Goal: Information Seeking & Learning: Learn about a topic

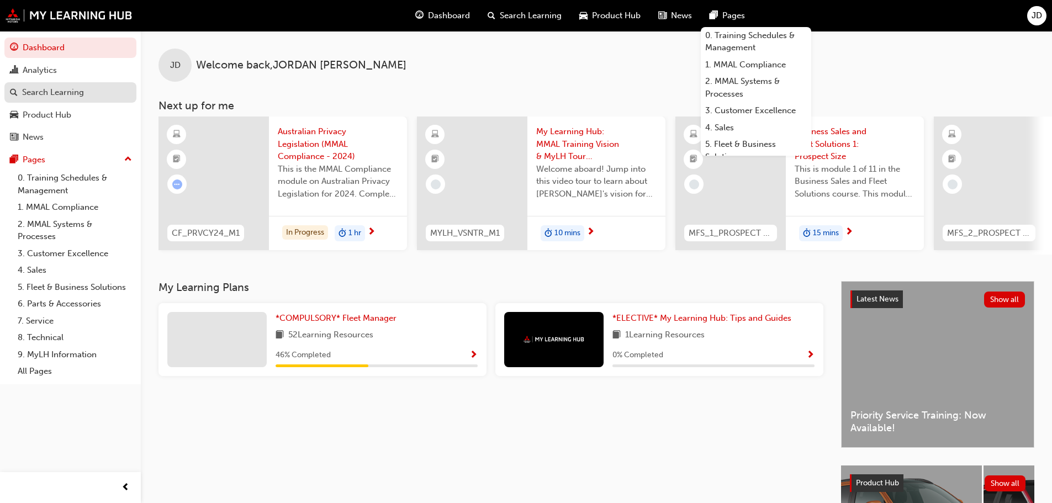
click at [89, 93] on div "Search Learning" at bounding box center [70, 93] width 121 height 14
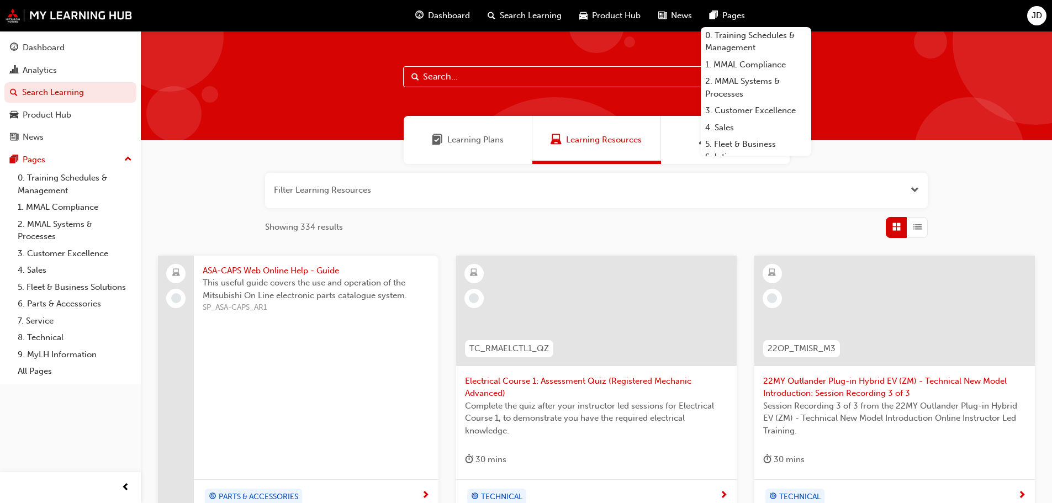
click at [462, 75] on input "text" at bounding box center [596, 76] width 387 height 21
paste input "• 25MY Outlander Sneak Peek Video"
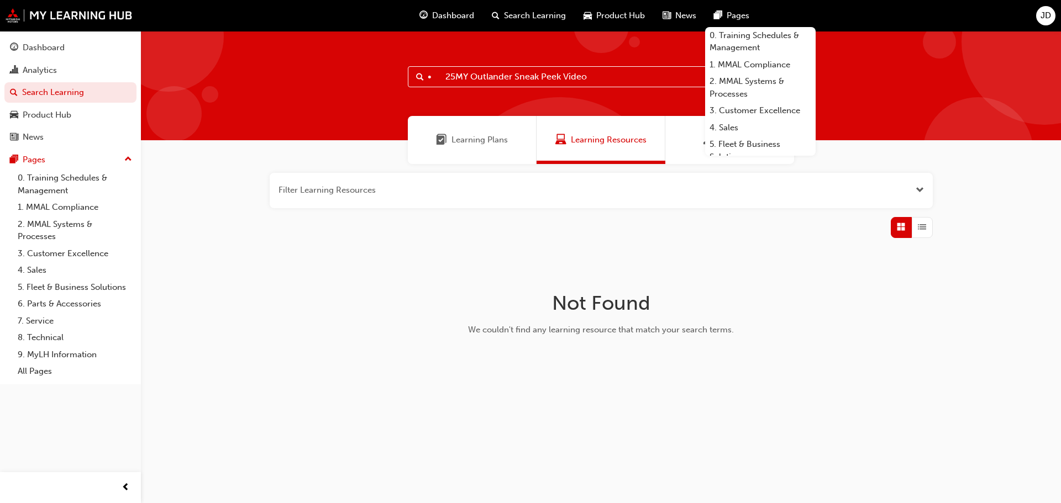
click at [444, 80] on input "• 25MY Outlander Sneak Peek Video" at bounding box center [601, 76] width 387 height 21
type input "25MY Outlander Sneak Peek Video"
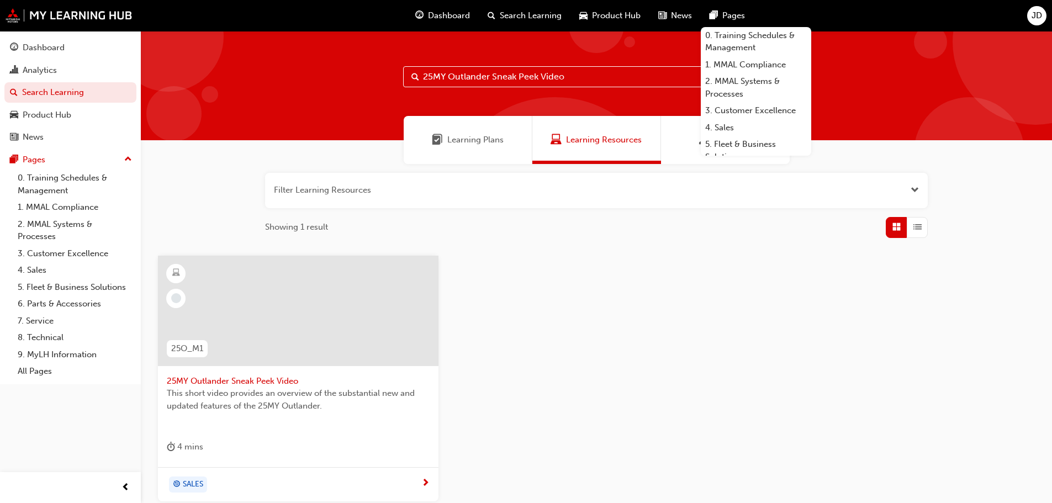
click at [275, 381] on span "25MY Outlander Sneak Peek Video" at bounding box center [298, 381] width 263 height 13
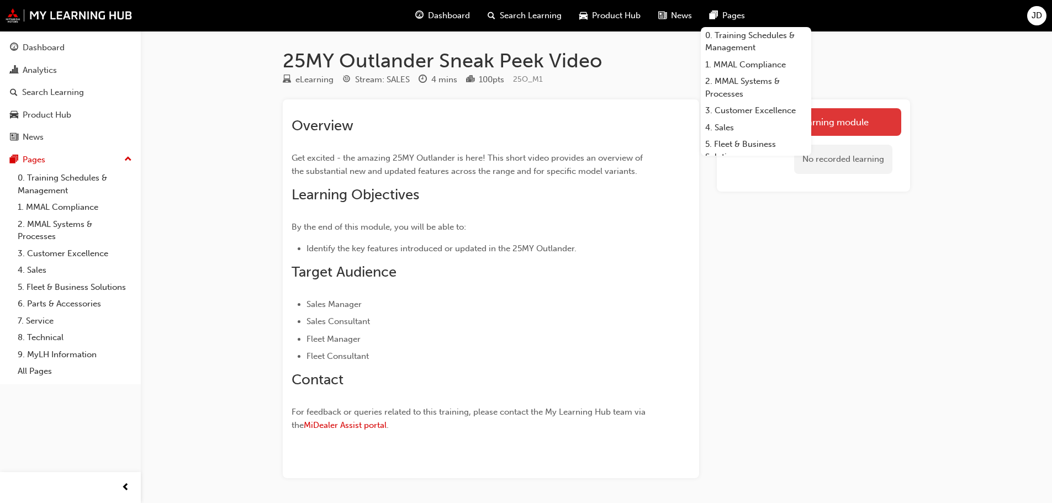
click at [882, 125] on link "Launch eLearning module" at bounding box center [814, 122] width 176 height 28
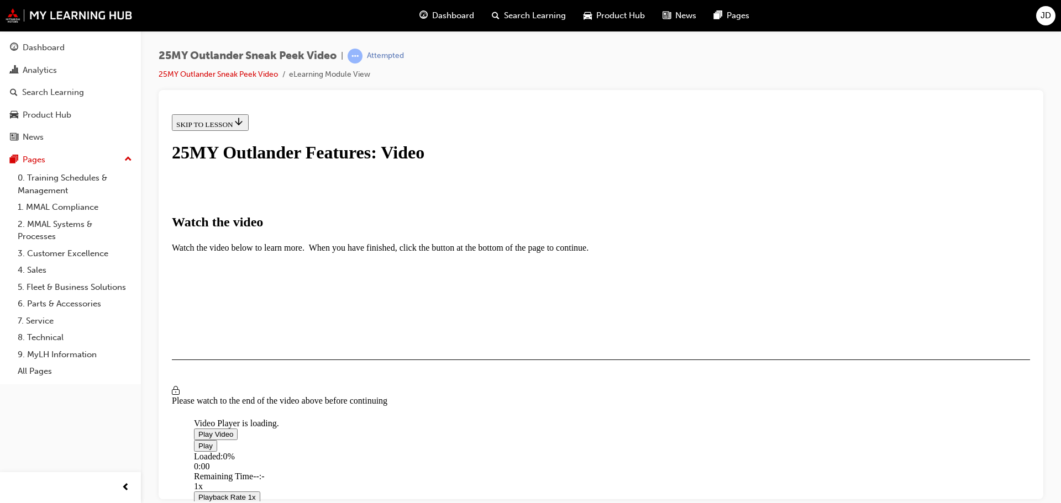
click at [198, 430] on span "Video player" at bounding box center [198, 434] width 0 height 8
click at [414, 451] on div "Loaded : 10.84% 0:45 0:15" at bounding box center [724, 466] width 1061 height 30
click at [717, 451] on div "Loaded : 25.20% 3:32 0:46" at bounding box center [724, 466] width 1061 height 30
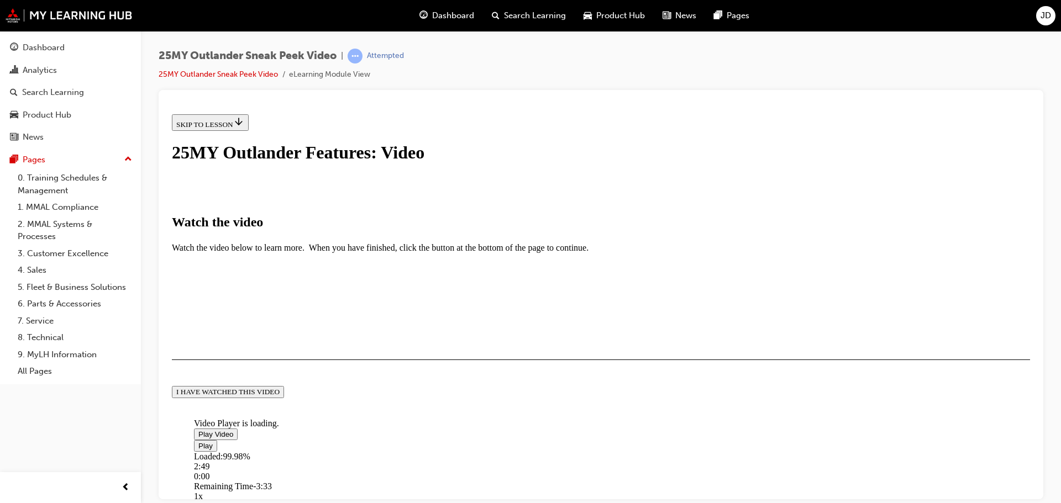
click at [280, 396] on div "I HAVE WATCHED THIS VIDEO" at bounding box center [227, 391] width 103 height 9
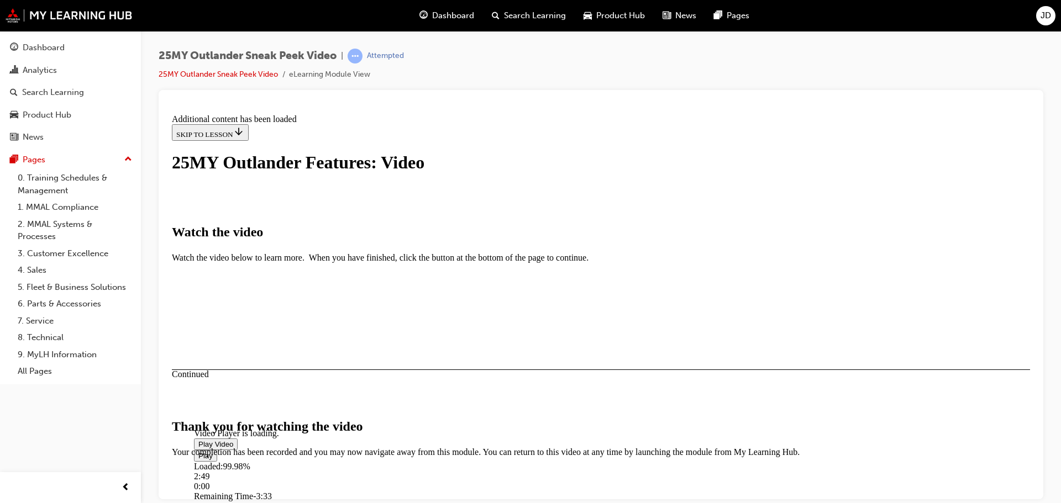
scroll to position [351, 0]
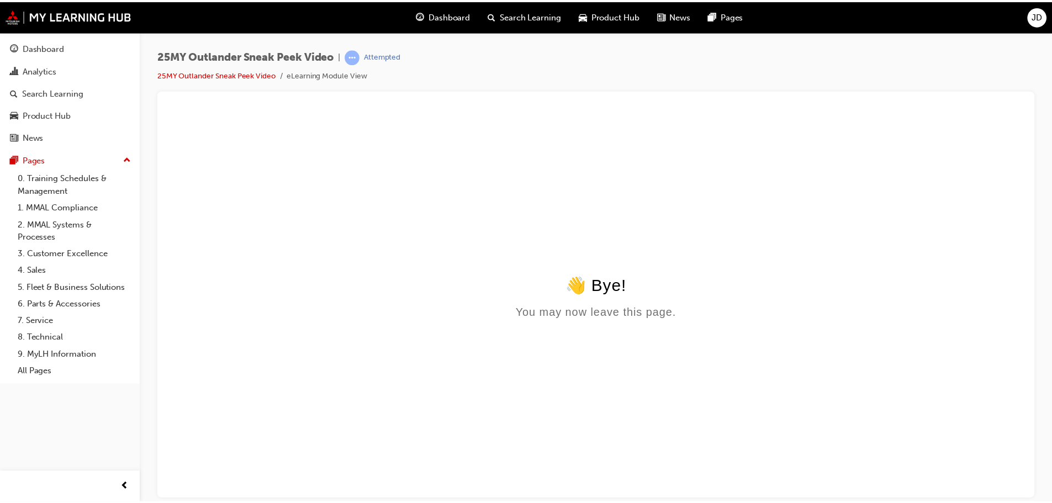
scroll to position [0, 0]
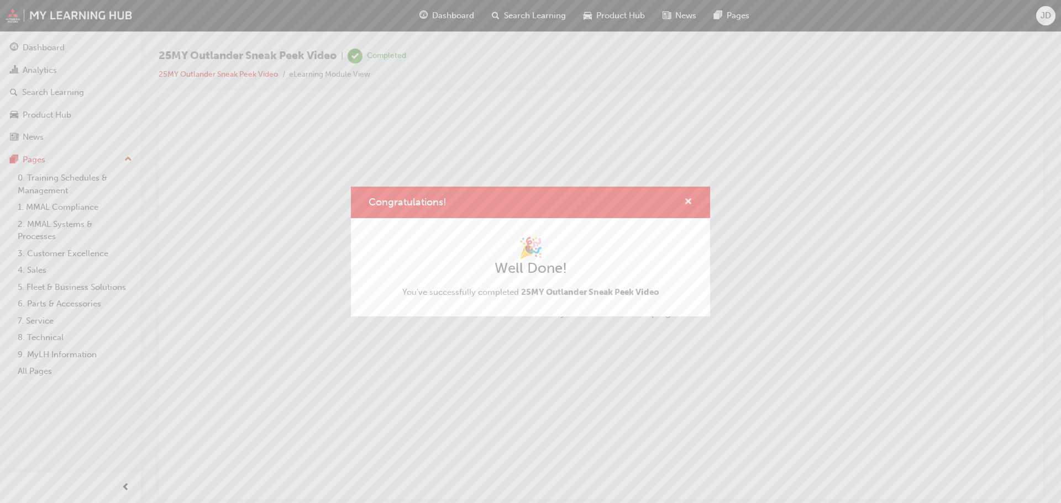
click at [687, 205] on span "cross-icon" at bounding box center [688, 203] width 8 height 10
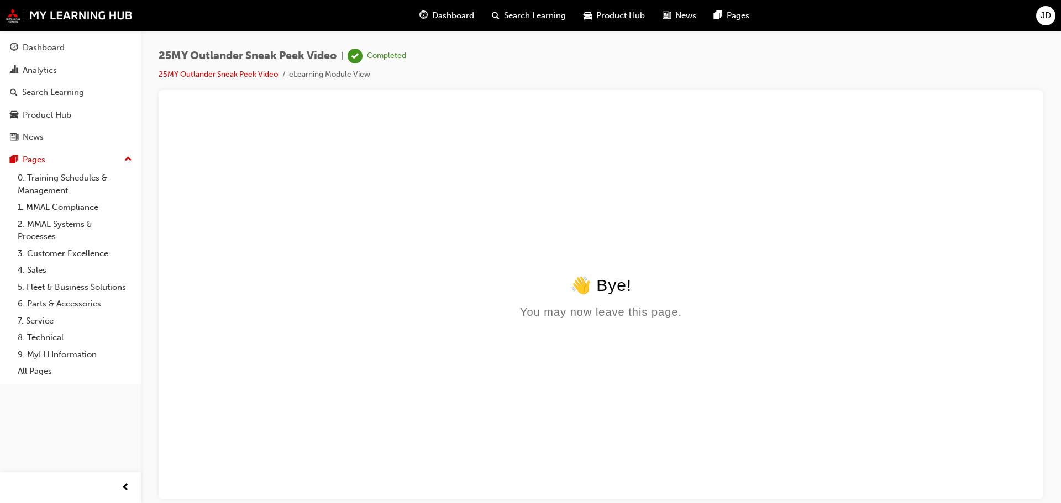
click at [515, 17] on span "Search Learning" at bounding box center [535, 15] width 62 height 13
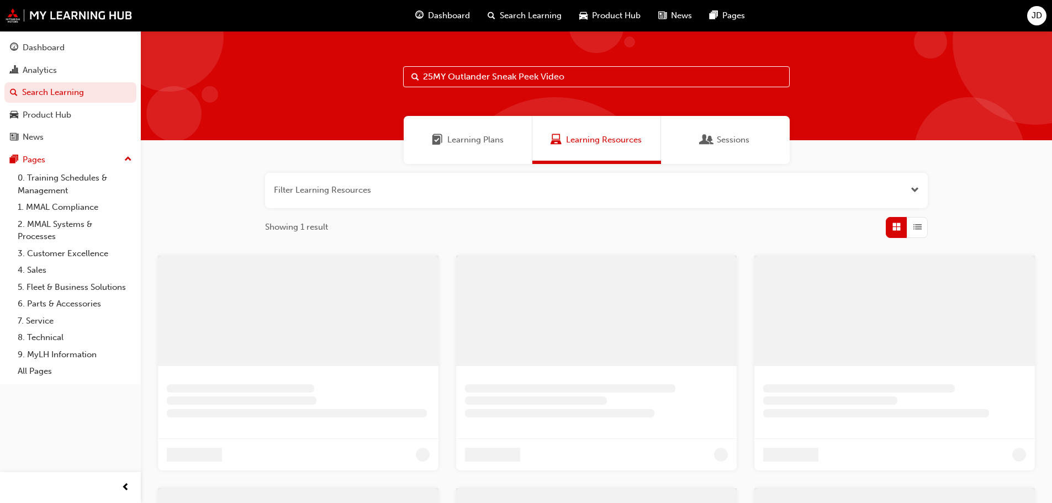
click at [519, 73] on input "25MY Outlander Sneak Peek Video" at bounding box center [596, 76] width 387 height 21
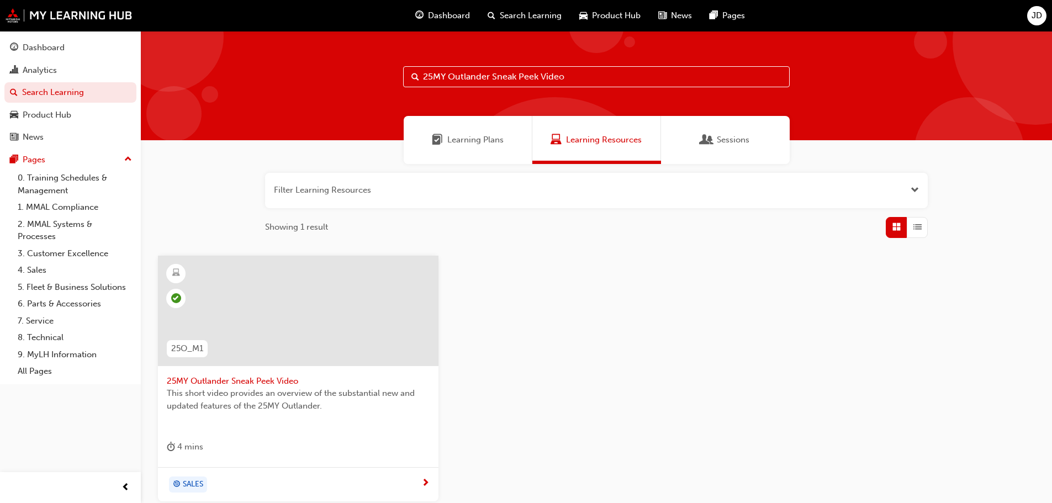
drag, startPoint x: 586, startPoint y: 76, endPoint x: 318, endPoint y: 97, distance: 268.8
click at [319, 97] on div "25MY Outlander Sneak Peek Video" at bounding box center [597, 85] width 912 height 109
paste input "• Mitsubishi Connect"
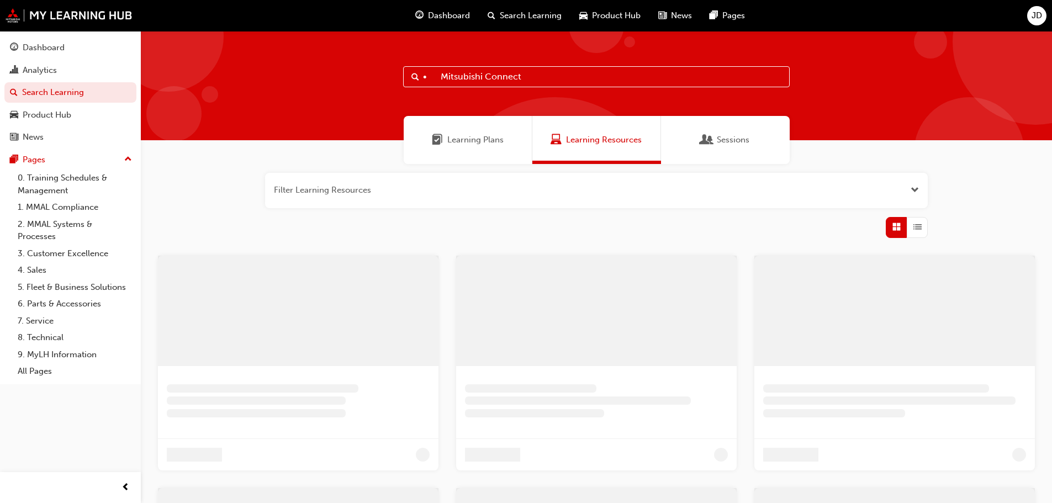
click at [442, 80] on input "• Mitsubishi Connect" at bounding box center [596, 76] width 387 height 21
type input "Mitsubishi Connect"
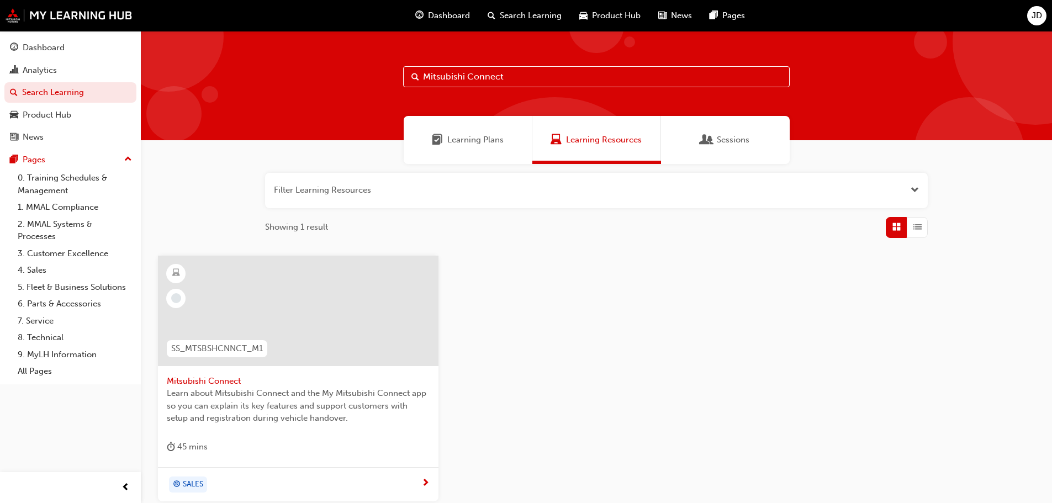
scroll to position [106, 0]
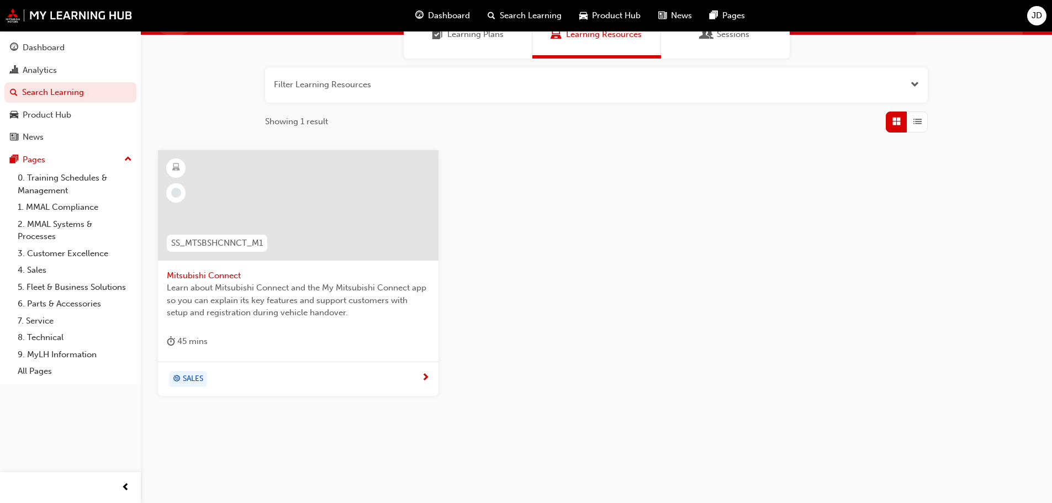
click at [214, 278] on span "Mitsubishi Connect" at bounding box center [298, 276] width 263 height 13
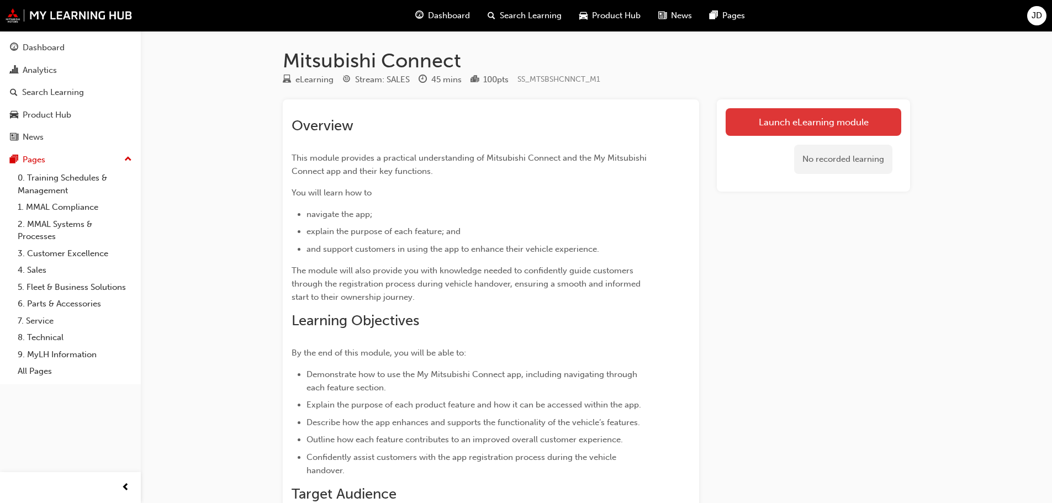
click at [791, 124] on link "Launch eLearning module" at bounding box center [814, 122] width 176 height 28
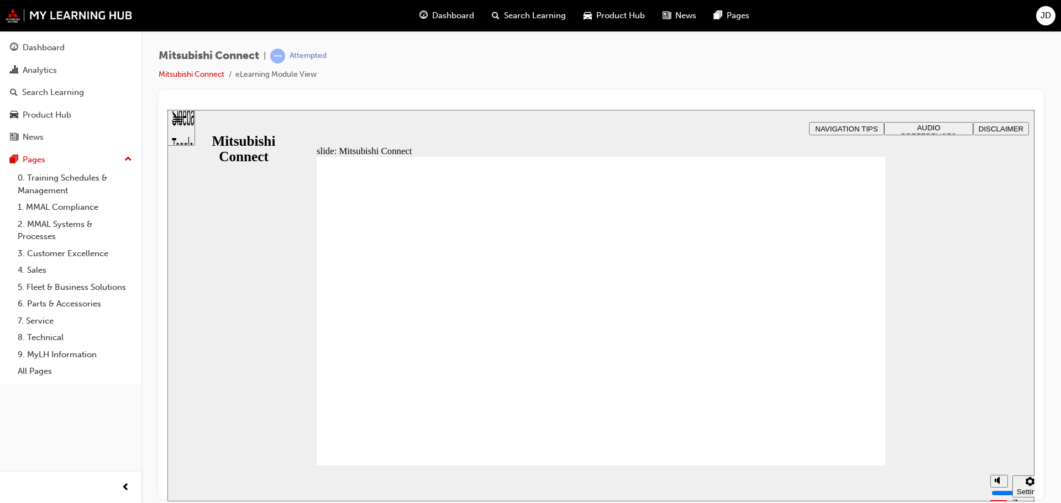
click at [997, 443] on polygon "Mute (Ctrl+Alt+M)" at bounding box center [998, 439] width 3 height 8
type input "0"
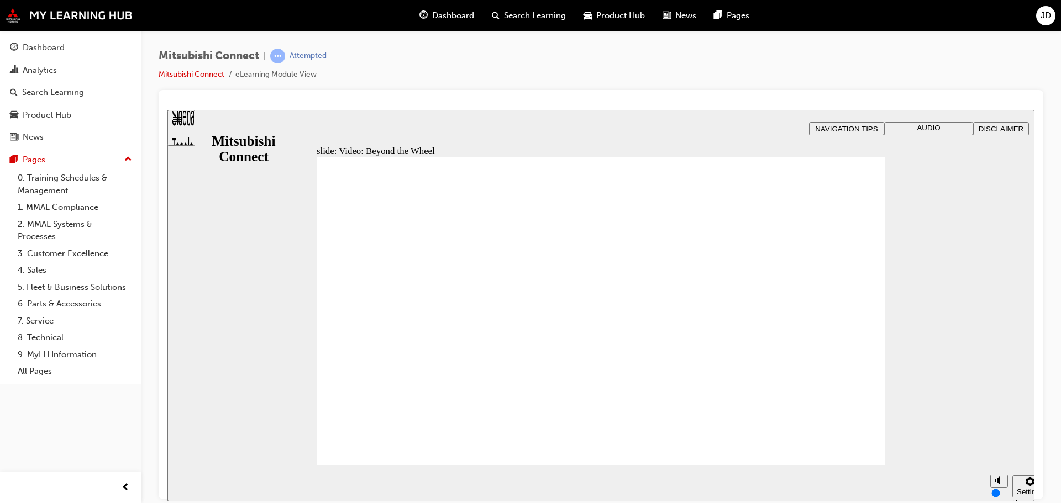
drag, startPoint x: 873, startPoint y: 408, endPoint x: 863, endPoint y: 410, distance: 9.6
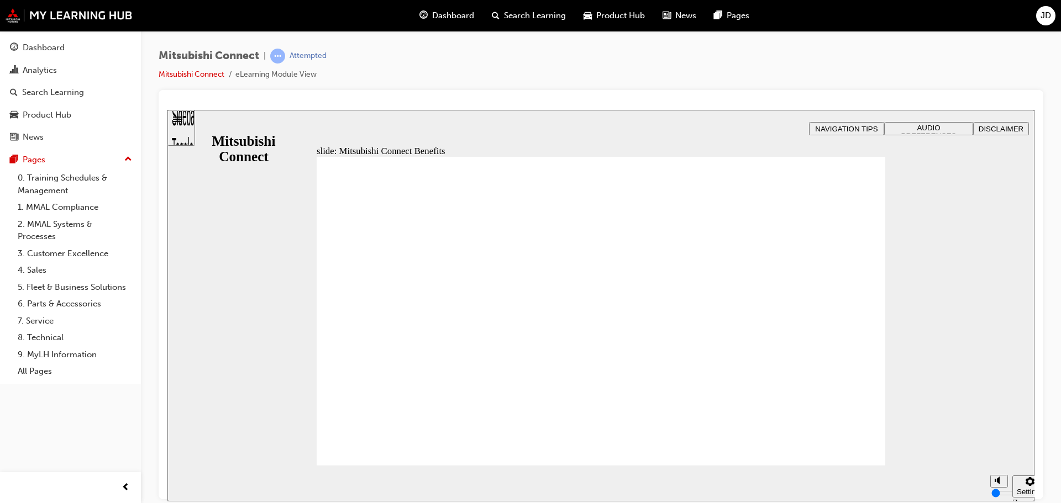
drag, startPoint x: 826, startPoint y: 426, endPoint x: 840, endPoint y: 434, distance: 16.1
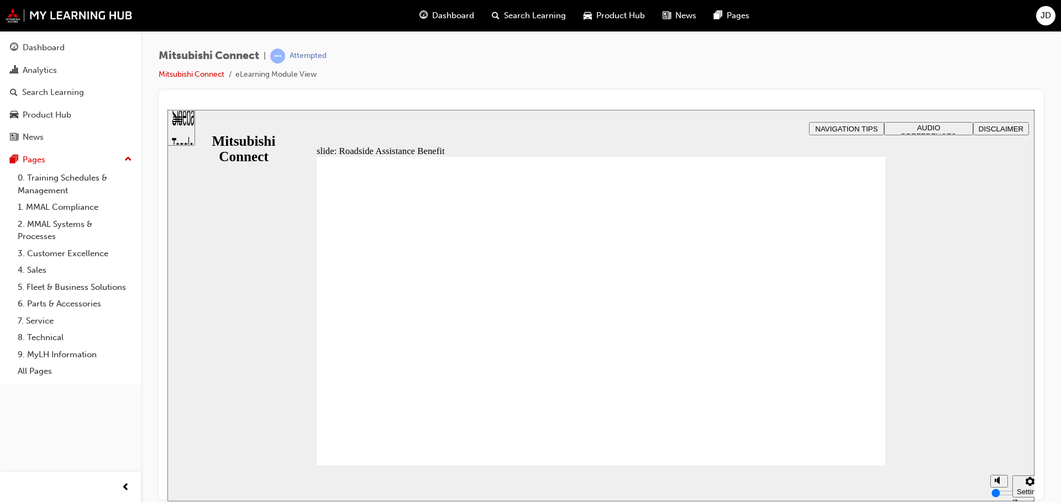
checkbox input "true"
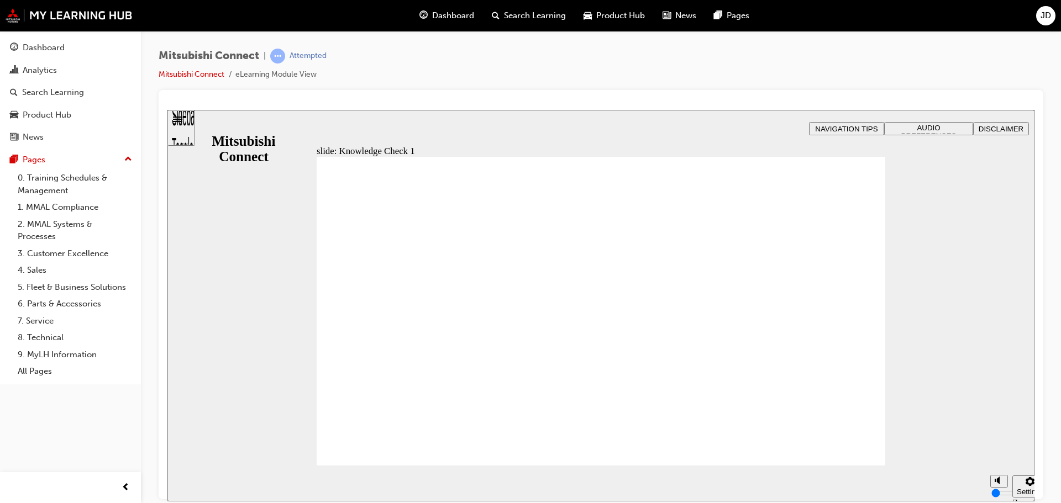
drag, startPoint x: 536, startPoint y: 325, endPoint x: 773, endPoint y: 394, distance: 247.4
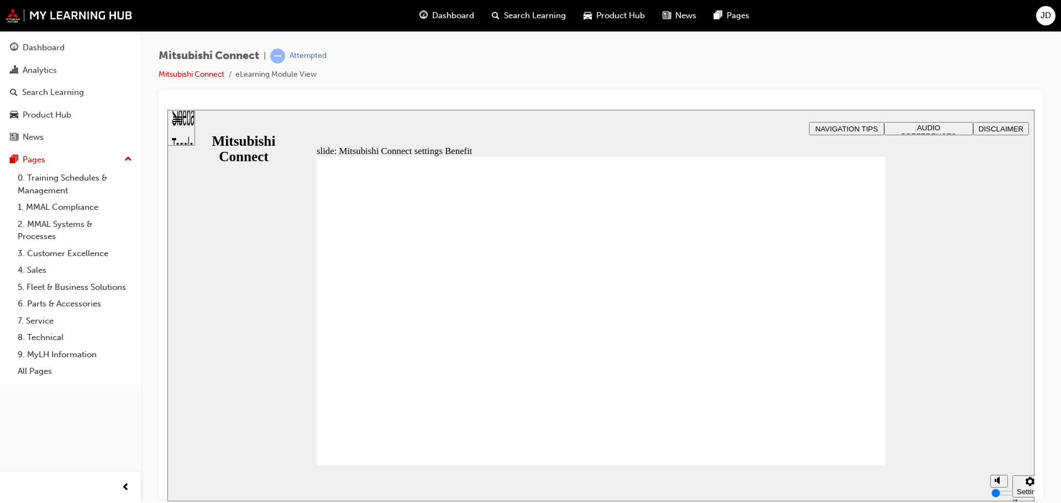
radio input "true"
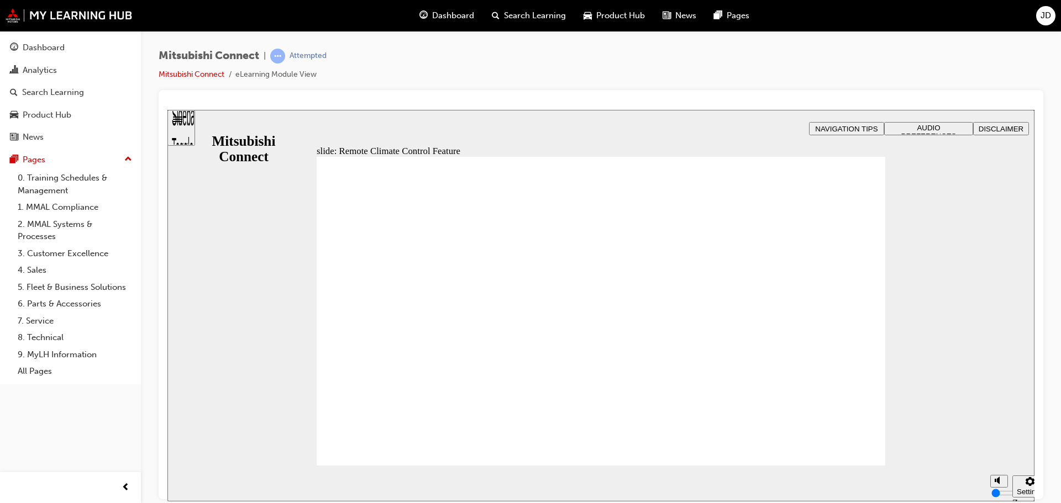
click at [853, 445] on span "Rectangle 1 B N Rectangle 2 Rectangle 3 Remote Climate Control Group Oval 1 Fe…" at bounding box center [601, 316] width 568 height 320
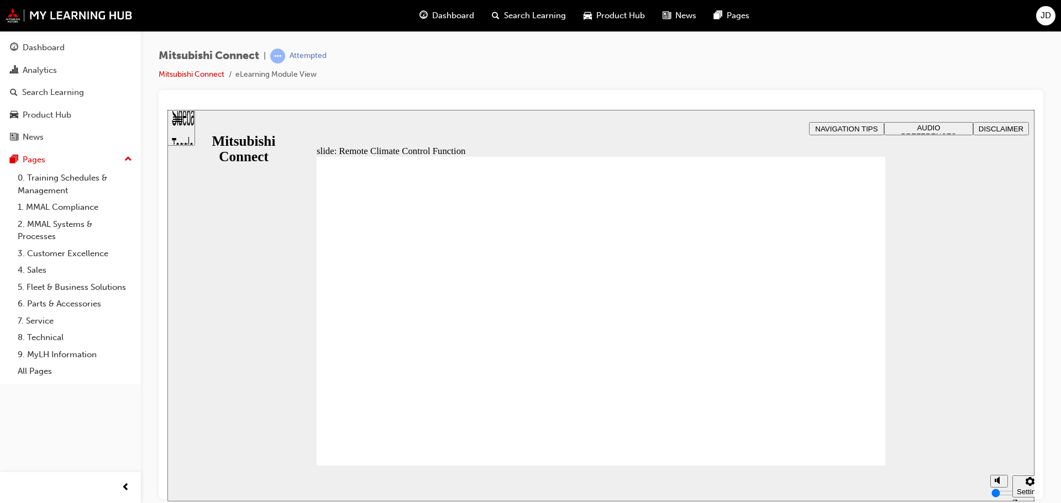
drag, startPoint x: 849, startPoint y: 436, endPoint x: 851, endPoint y: 444, distance: 7.9
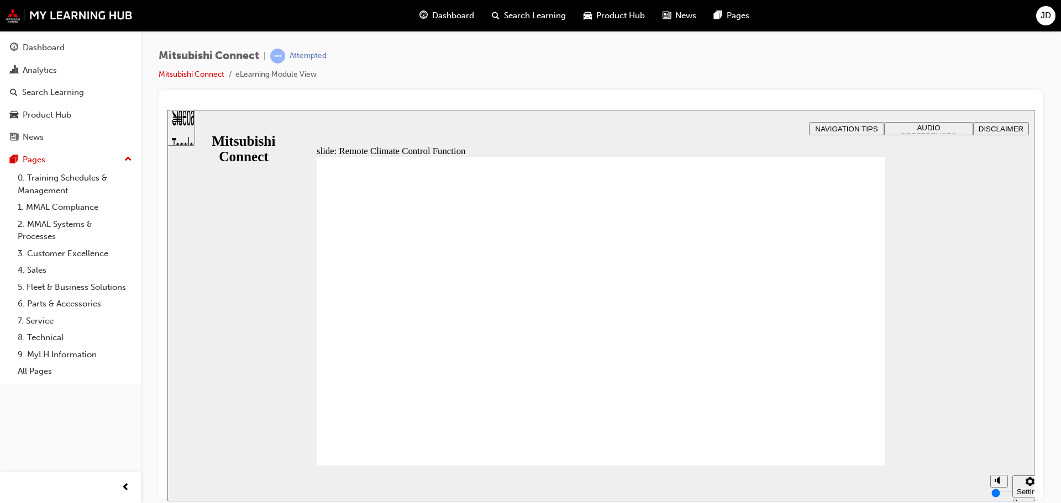
drag, startPoint x: 591, startPoint y: 318, endPoint x: 660, endPoint y: 308, distance: 69.8
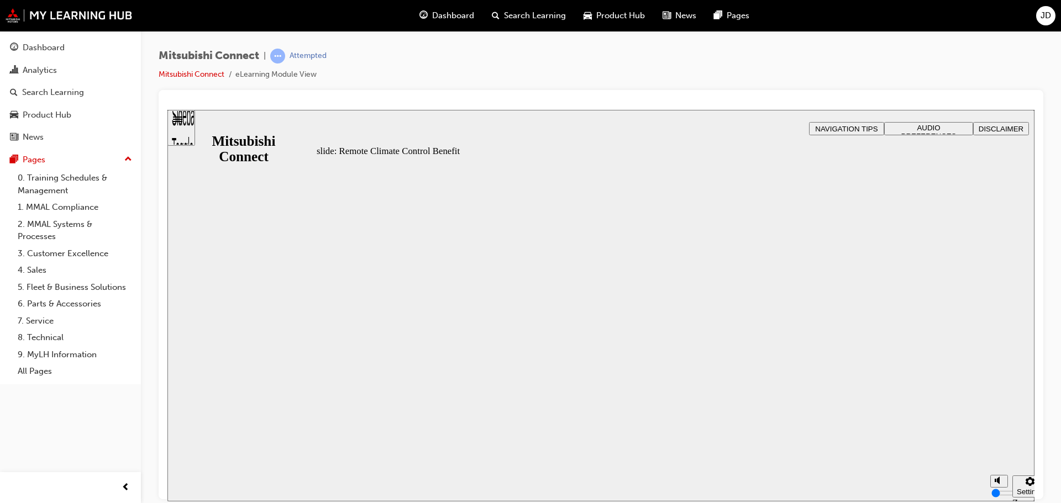
drag, startPoint x: 497, startPoint y: 317, endPoint x: 540, endPoint y: 320, distance: 42.7
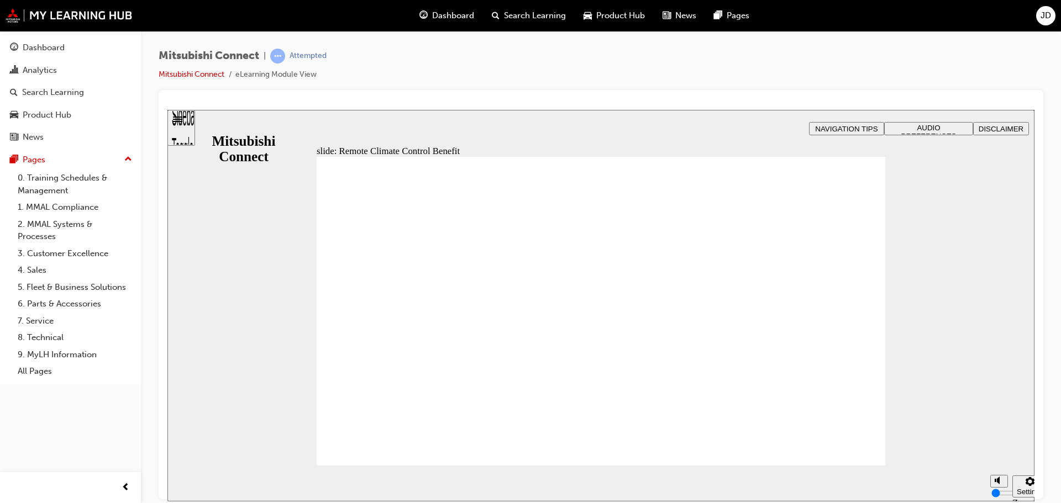
drag, startPoint x: 818, startPoint y: 412, endPoint x: 833, endPoint y: 428, distance: 21.5
drag, startPoint x: 833, startPoint y: 428, endPoint x: 842, endPoint y: 434, distance: 11.7
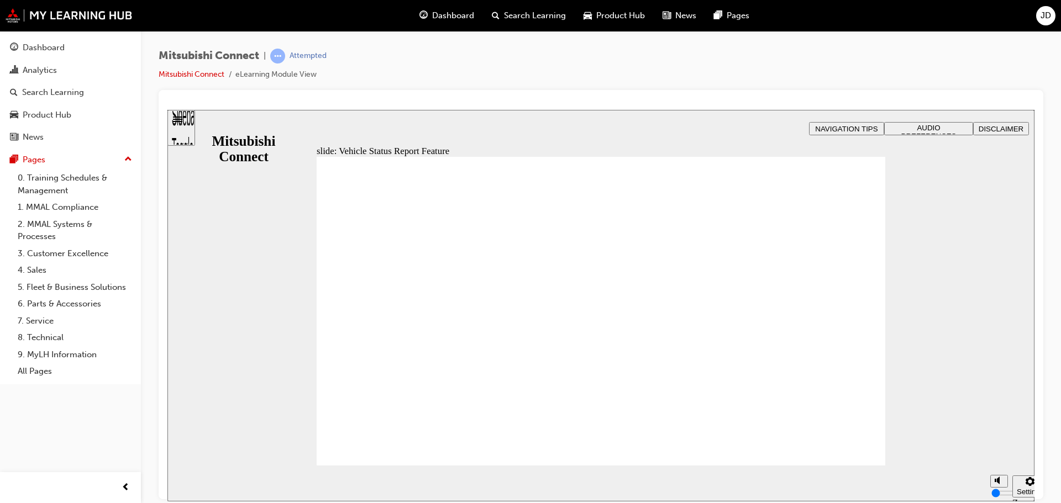
click at [850, 439] on span "Rectangle 1 B N Rectangle 2 Rectangle 3 Vehicle Status Report Group Oval 1 Fea…" at bounding box center [601, 476] width 568 height 640
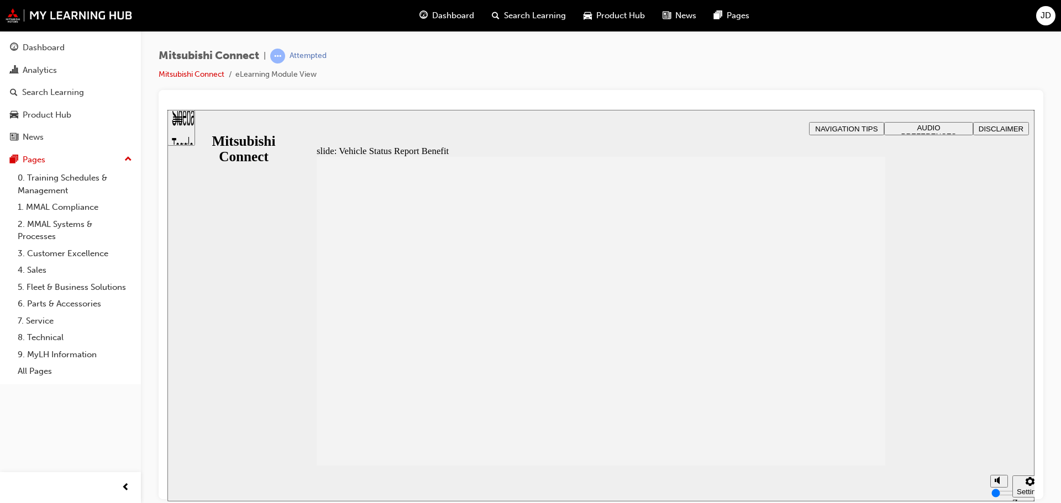
drag, startPoint x: 824, startPoint y: 440, endPoint x: 831, endPoint y: 440, distance: 7.7
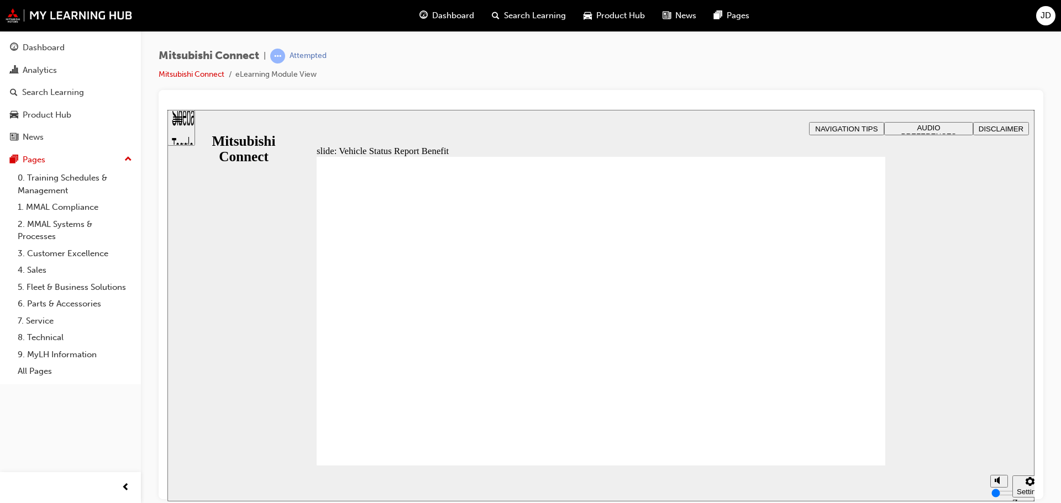
click at [841, 441] on span "Rectangle 1 B N Rectangle 2 Rectangle 3 Rectangle 2 Vehicle Status Report Group…" at bounding box center [601, 316] width 568 height 320
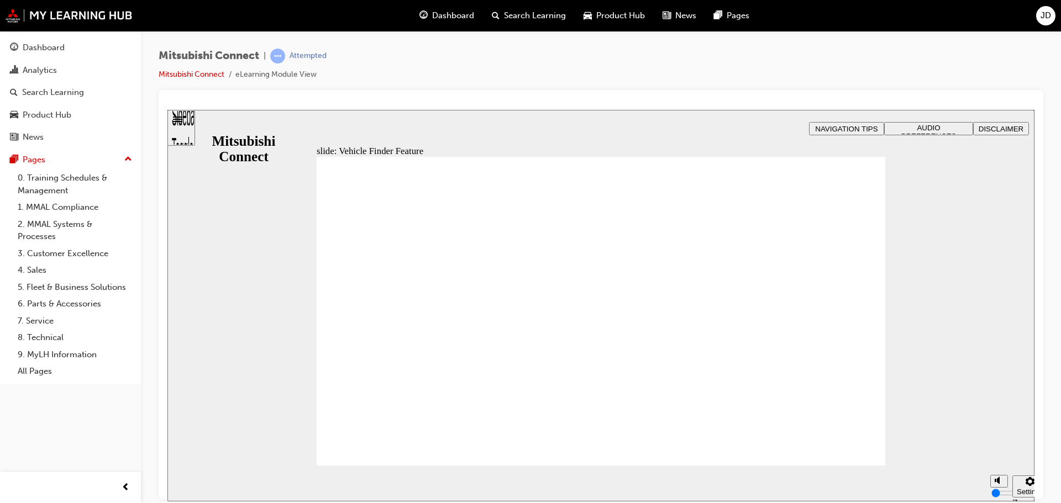
click at [843, 441] on span "Rectangle 1 B N Rectangle 2 Rectangle 3 Vehicle Finder Group Oval 1 Feature Th…" at bounding box center [601, 476] width 568 height 640
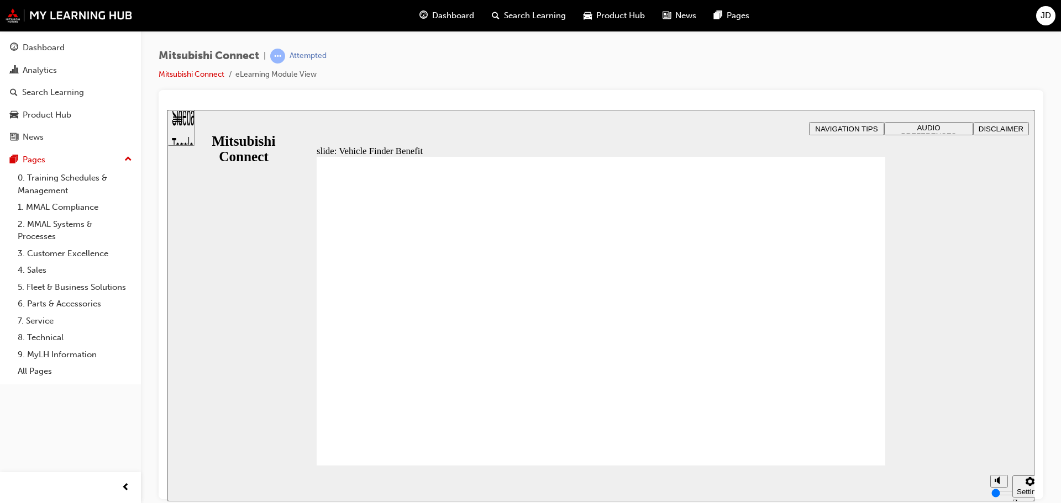
click at [844, 447] on span "Rectangle 1 B N Rectangle 2 Rectangle 3 Rectangle 2 Vehicle Finder Group Oval …" at bounding box center [601, 316] width 568 height 320
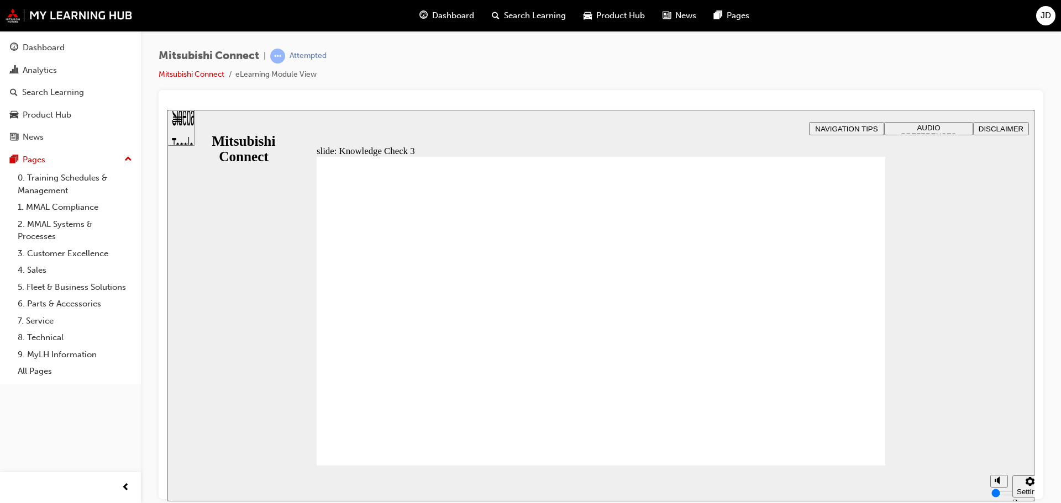
checkbox input "true"
checkbox input "false"
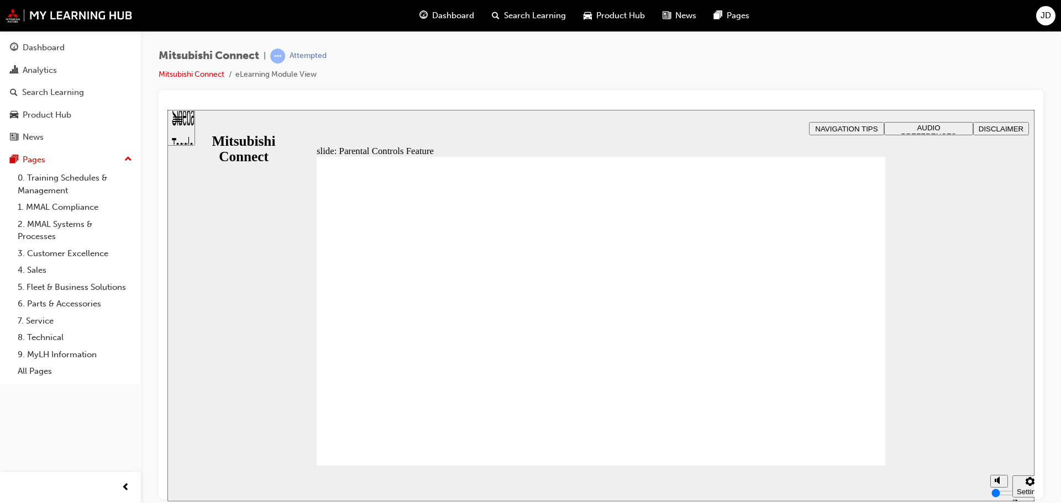
click at [846, 447] on span "Rectangle 1 B N Rectangle 2 Rectangle 3 Parental Controls Group Oval 1 Feature…" at bounding box center [601, 316] width 568 height 320
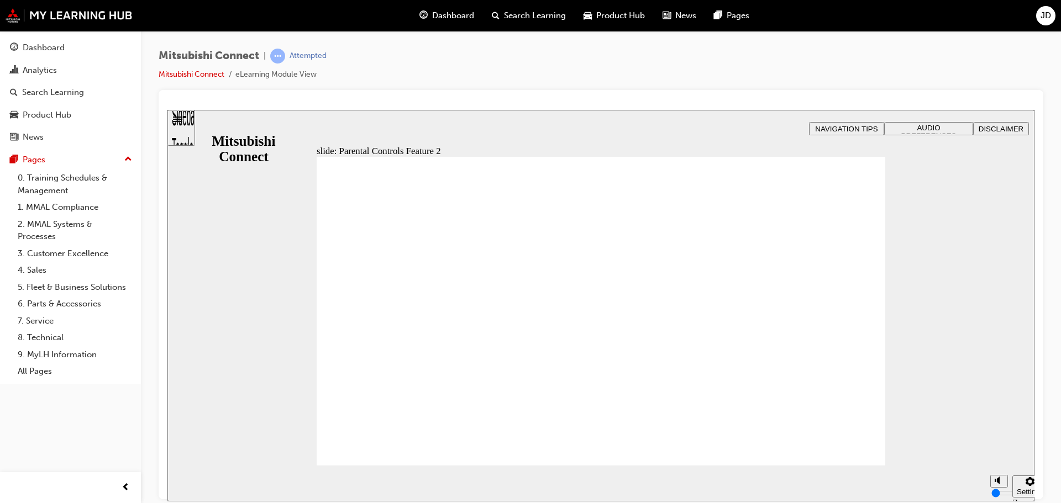
drag, startPoint x: 472, startPoint y: 317, endPoint x: 460, endPoint y: 298, distance: 22.8
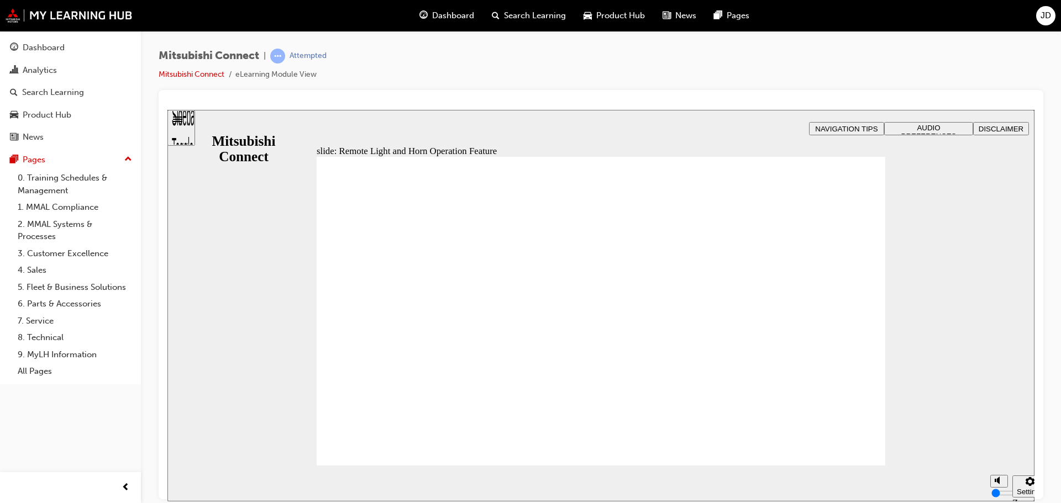
click at [835, 439] on span "Rectangle 1 B N Rectangle 2 Rectangle 3 Remote and Convenience Feature: Remote …" at bounding box center [601, 476] width 568 height 640
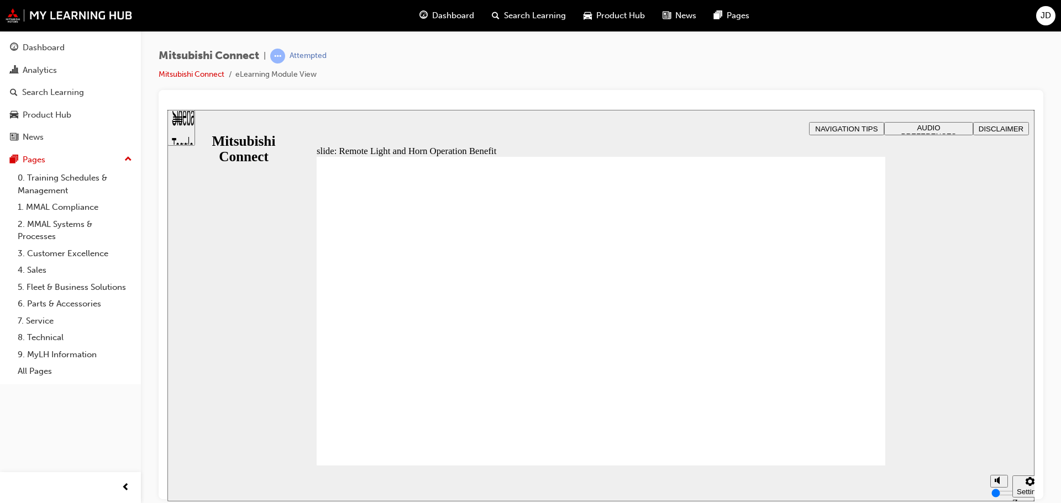
click at [836, 439] on span "Rectangle 1 B N Rectangle 2 Rectangle 3 Rectangle 2 Remote Light and Horn Opera…" at bounding box center [601, 316] width 568 height 320
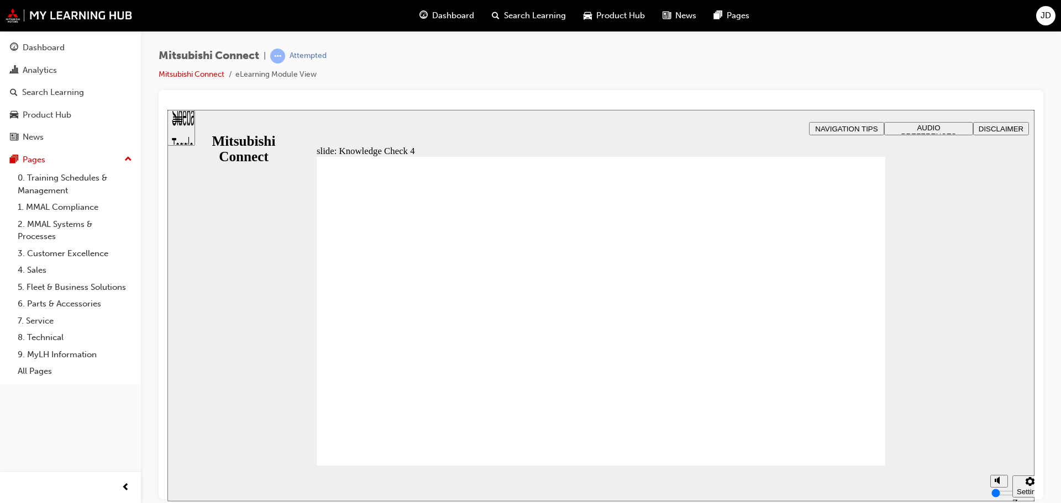
radio input "false"
radio input "true"
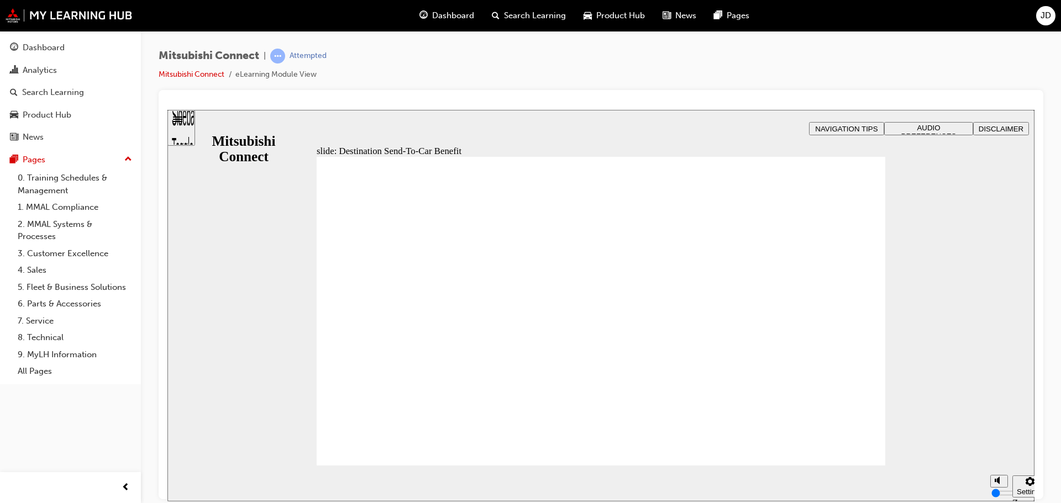
click at [842, 444] on span "N B Destination Send-To-Car Customer Benefit Destination Send-To-Car saves time…" at bounding box center [601, 476] width 568 height 640
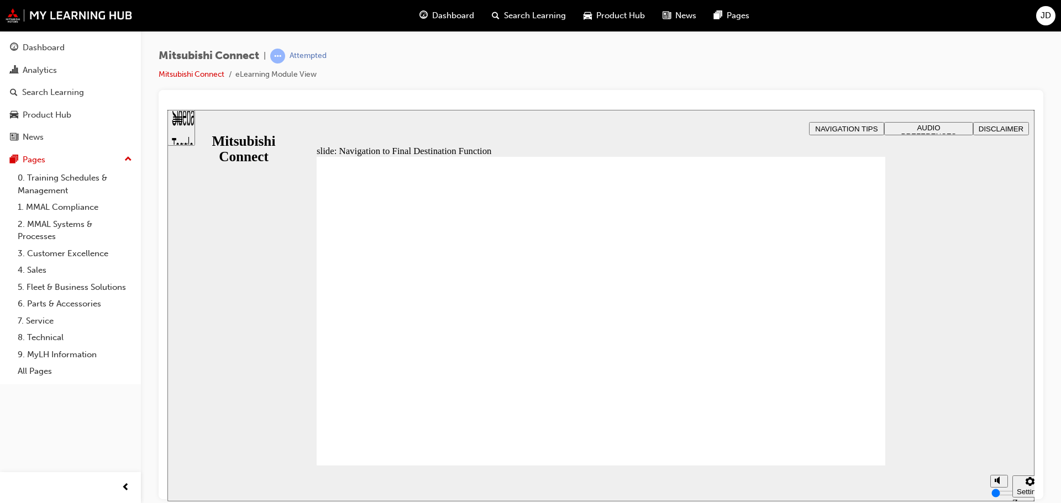
click
drag, startPoint x: 836, startPoint y: 448, endPoint x: 842, endPoint y: 438, distance: 12.4
drag, startPoint x: 830, startPoint y: 433, endPoint x: 835, endPoint y: 436, distance: 5.7
drag, startPoint x: 850, startPoint y: 430, endPoint x: 858, endPoint y: 441, distance: 13.4
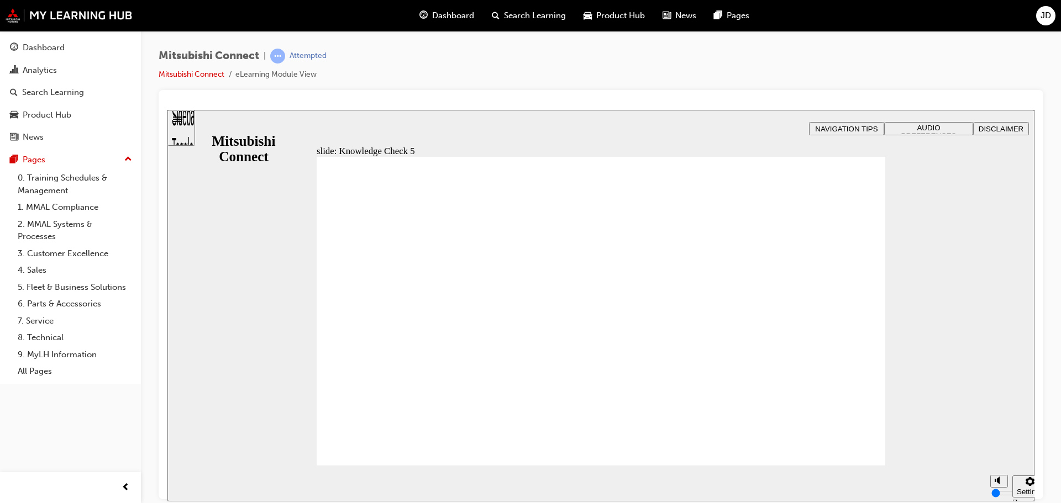
checkbox input "true"
checkbox input "false"
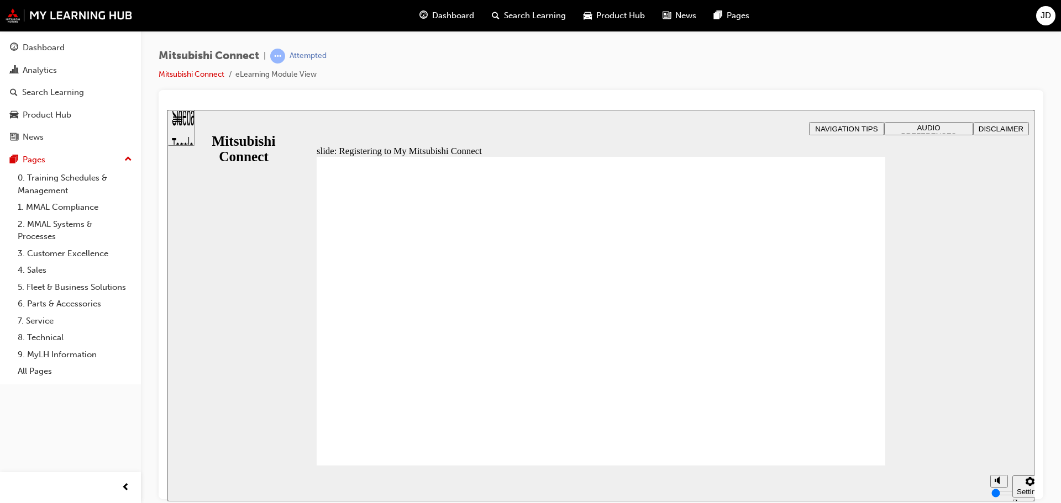
click at [839, 443] on span "Rectangle 1 B N Rectangle 2 Rectangle 3 Rectangle 1 Registering to My Mitsubish…" at bounding box center [601, 476] width 568 height 640
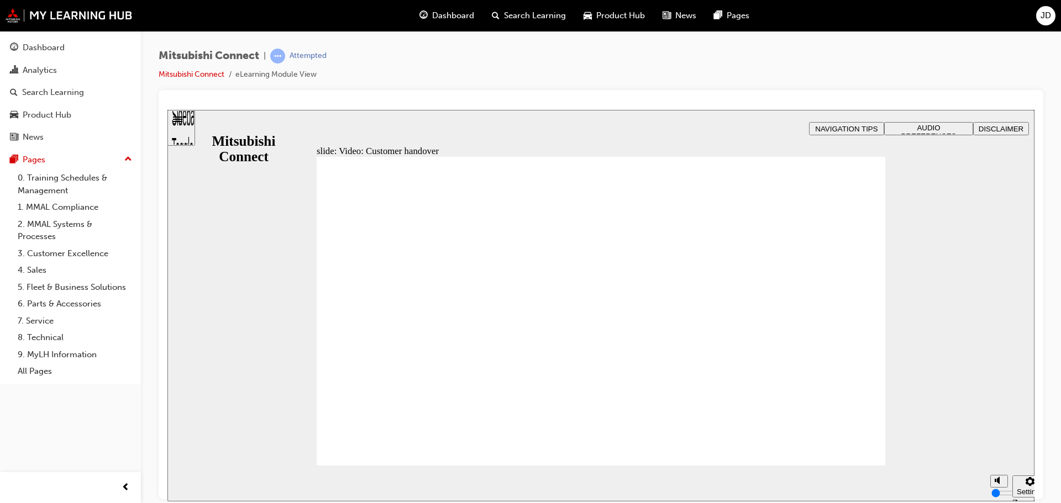
radio input "true"
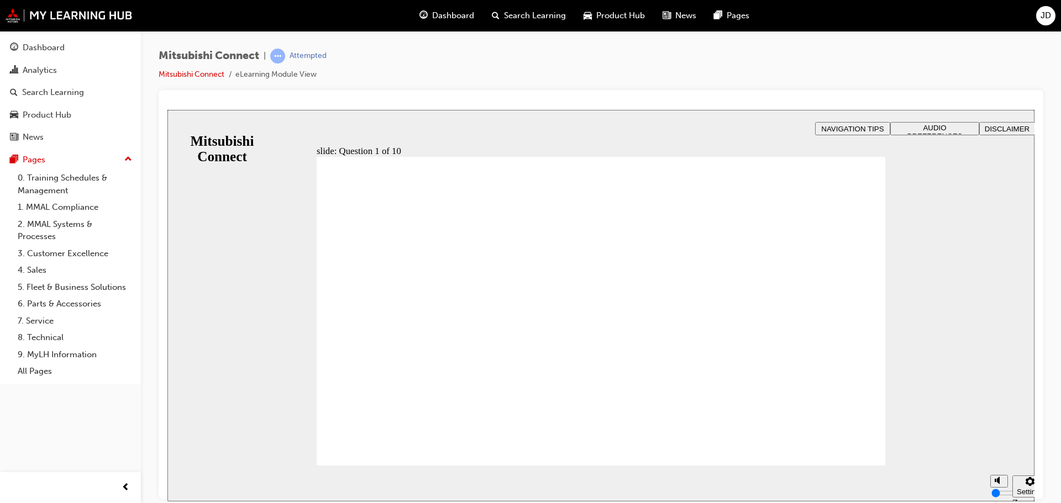
checkbox input "true"
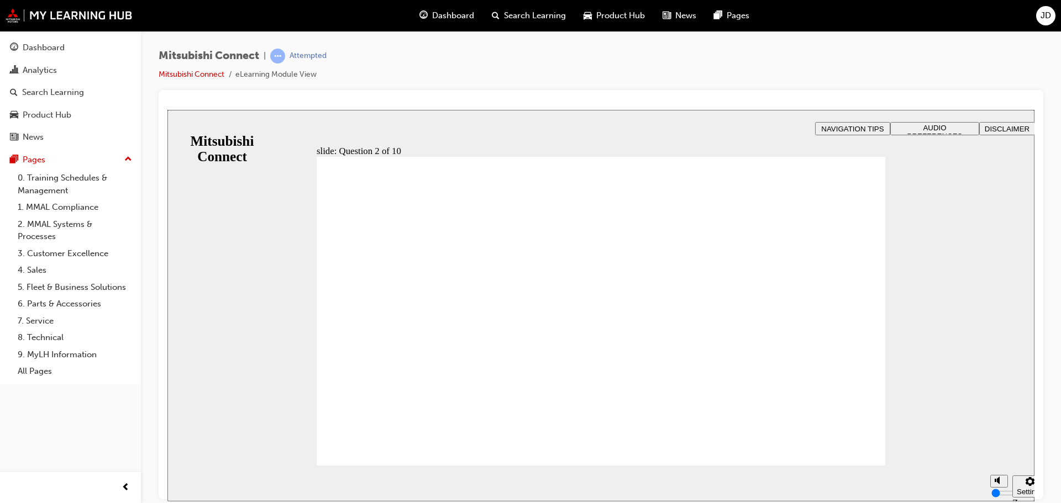
checkbox input "true"
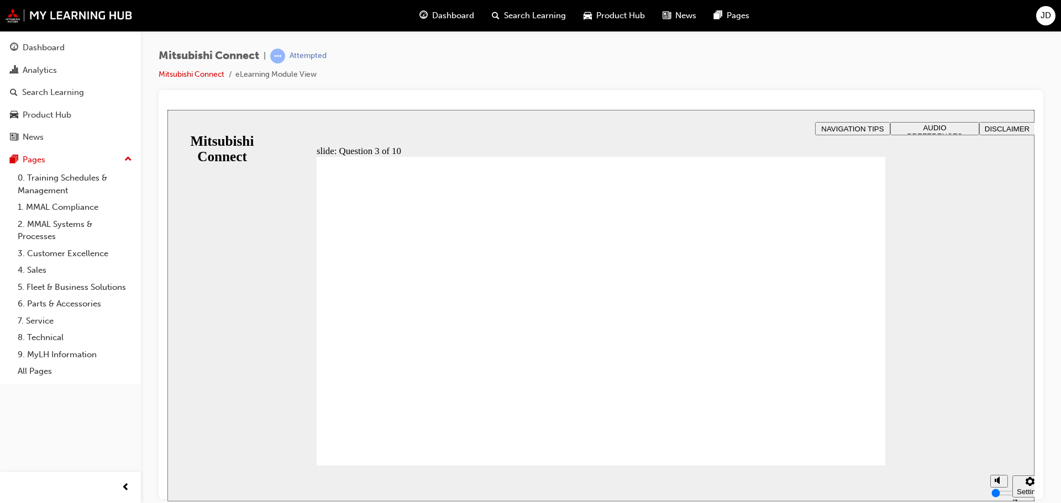
radio input "true"
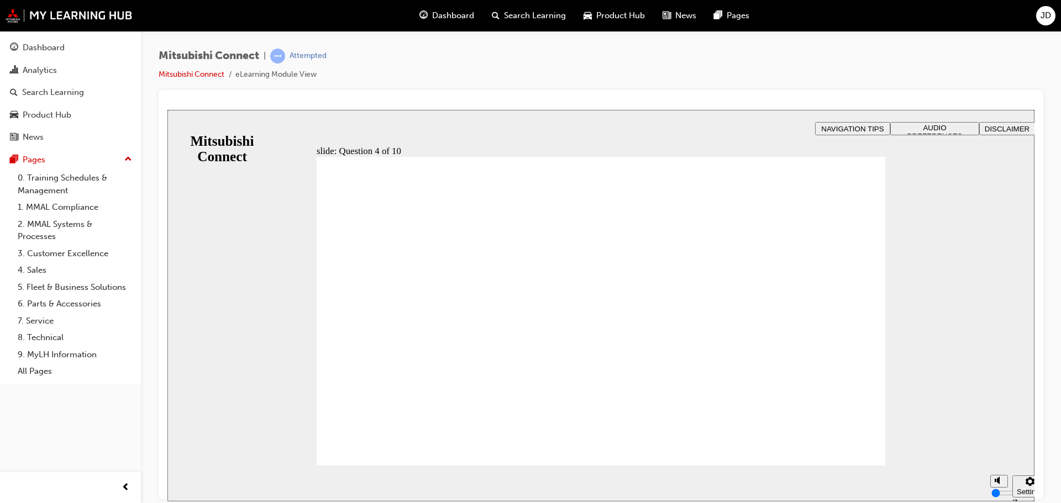
checkbox input "true"
drag, startPoint x: 464, startPoint y: 275, endPoint x: 404, endPoint y: 434, distance: 169.4
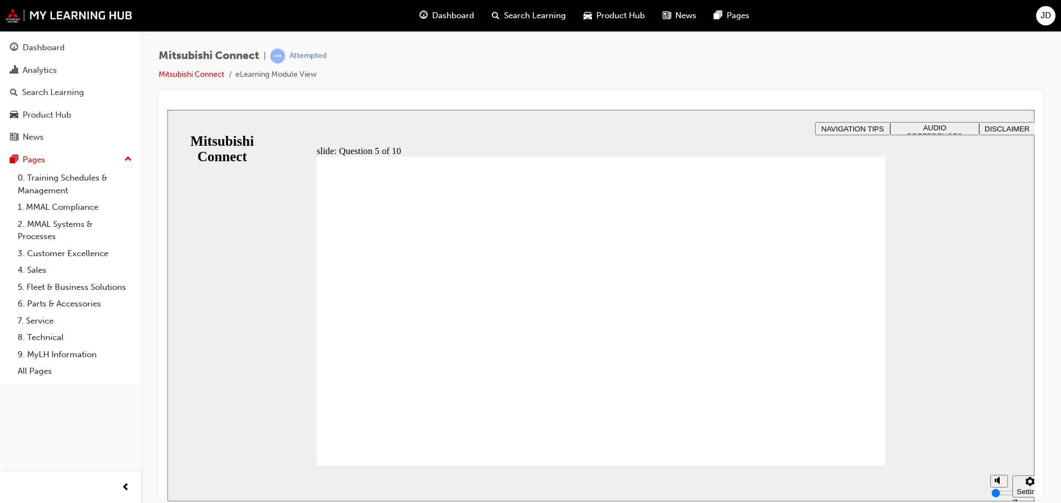
drag, startPoint x: 598, startPoint y: 388, endPoint x: 615, endPoint y: 393, distance: 18.2
checkbox input "true"
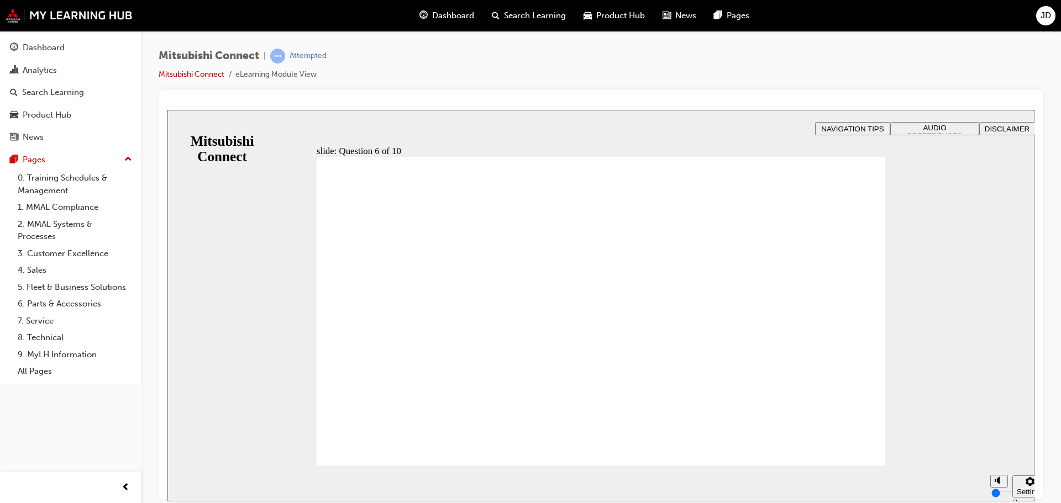
checkbox input "true"
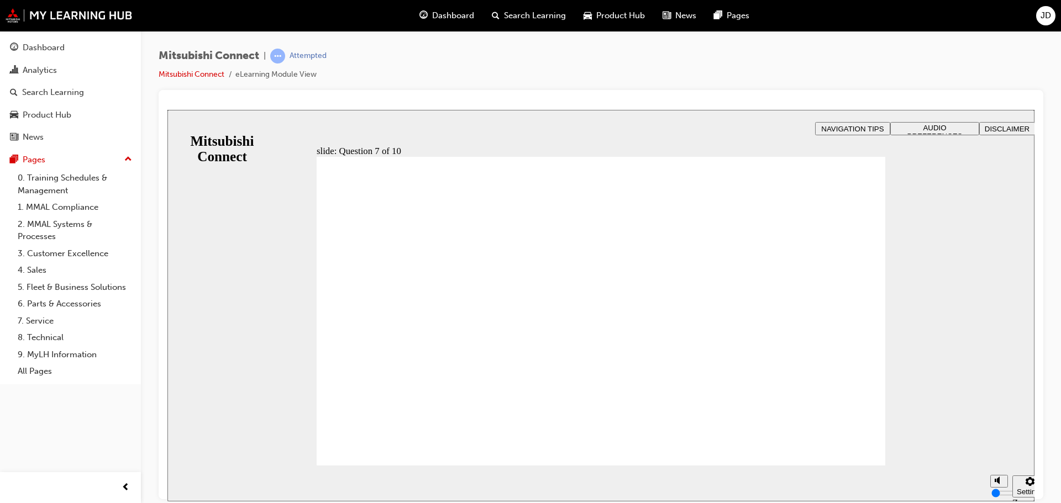
drag, startPoint x: 799, startPoint y: 446, endPoint x: 821, endPoint y: 445, distance: 22.1
radio input "true"
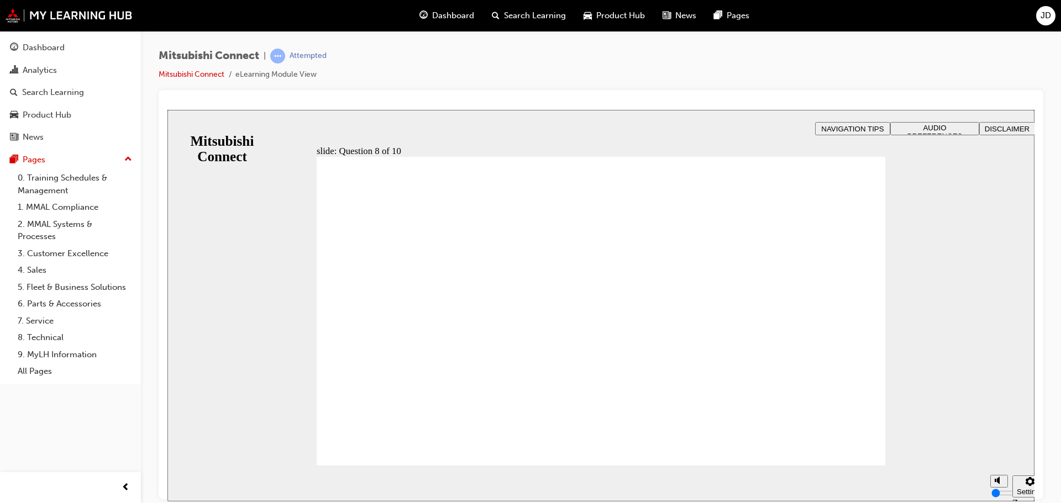
radio input "false"
radio input "true"
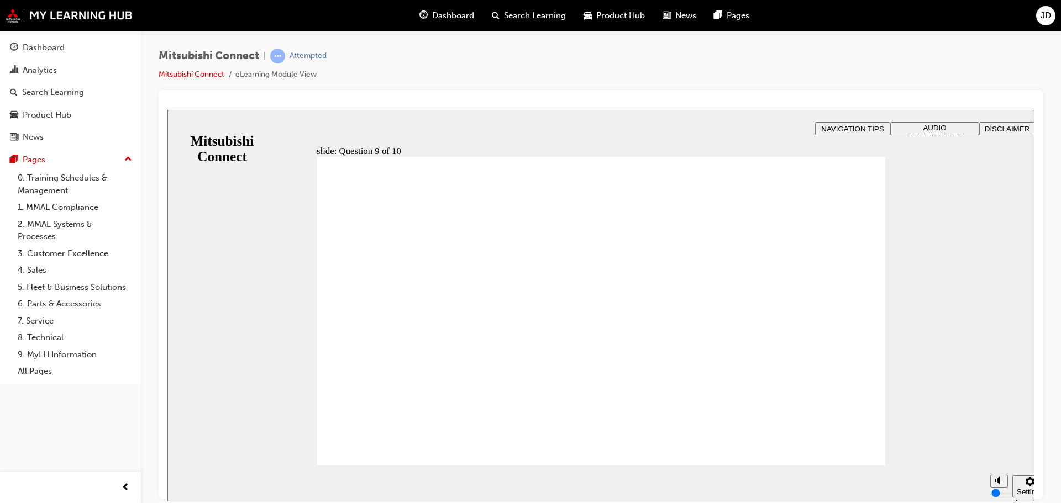
radio input "true"
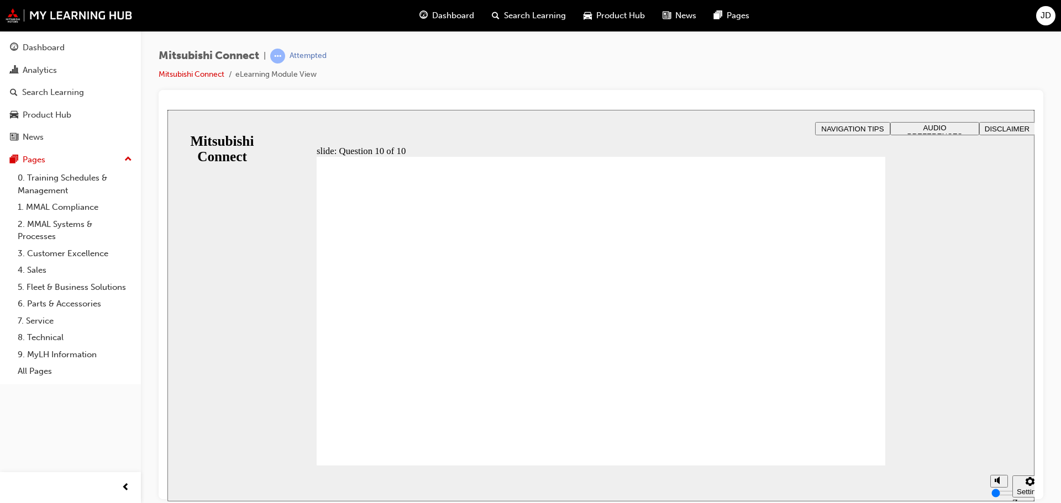
checkbox input "true"
